Goal: Task Accomplishment & Management: Use online tool/utility

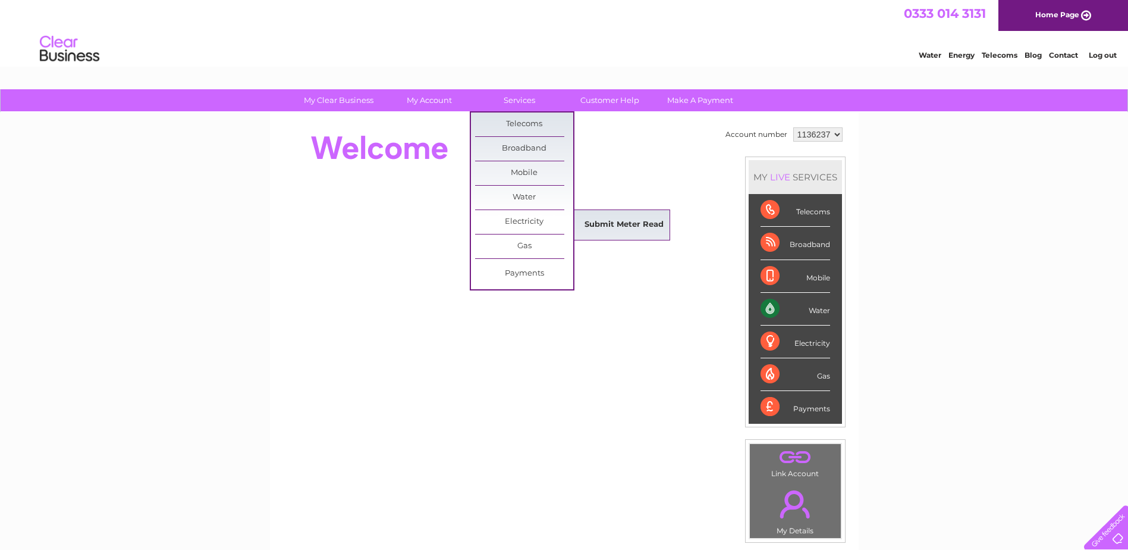
click at [623, 219] on link "Submit Meter Read" at bounding box center [624, 225] width 98 height 24
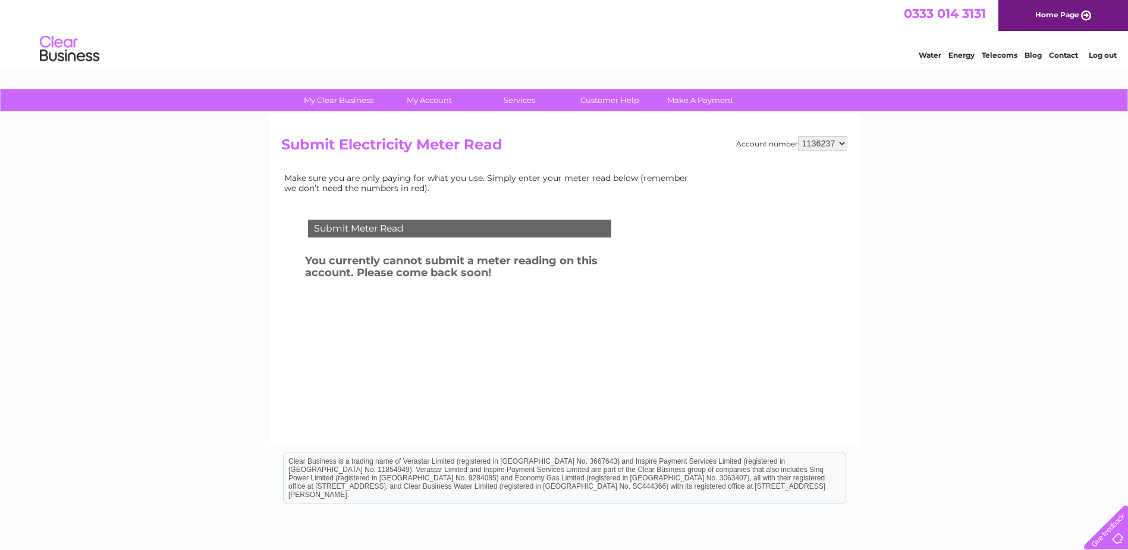
click at [1099, 54] on link "Log out" at bounding box center [1103, 55] width 28 height 9
